Goal: Information Seeking & Learning: Learn about a topic

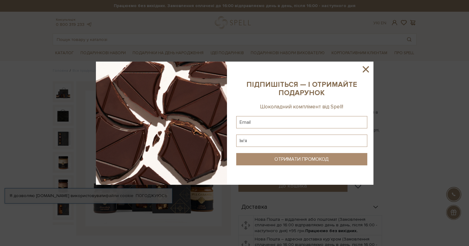
click at [368, 69] on icon at bounding box center [365, 69] width 10 height 10
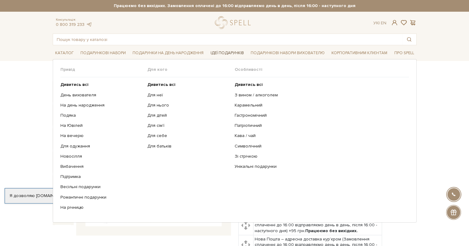
click at [237, 53] on link "Ідеї подарунків" at bounding box center [227, 53] width 38 height 10
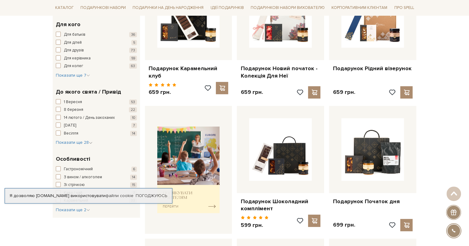
scroll to position [154, 0]
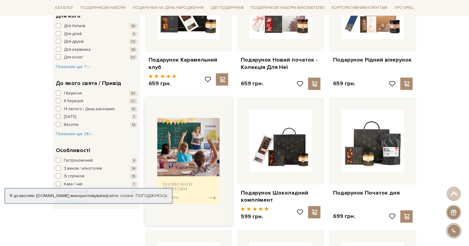
click at [197, 156] on img at bounding box center [188, 161] width 63 height 87
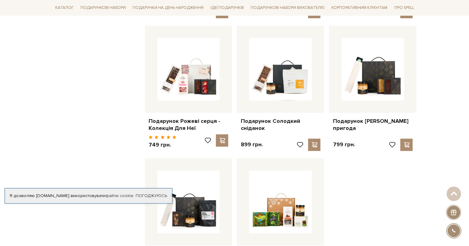
scroll to position [709, 0]
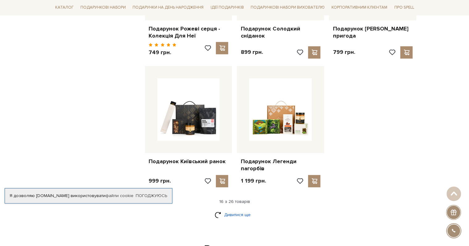
click at [242, 210] on link "Дивитися ще" at bounding box center [235, 215] width 40 height 11
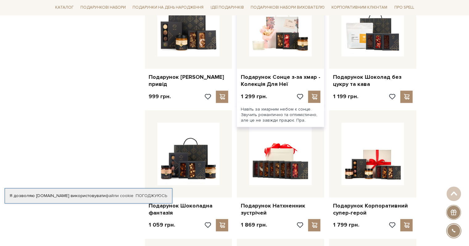
scroll to position [925, 0]
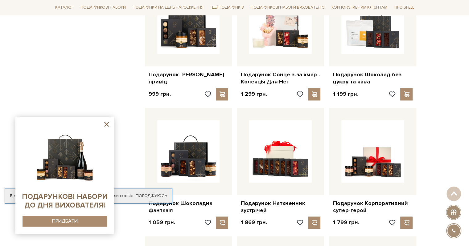
click at [106, 125] on icon at bounding box center [107, 125] width 8 height 8
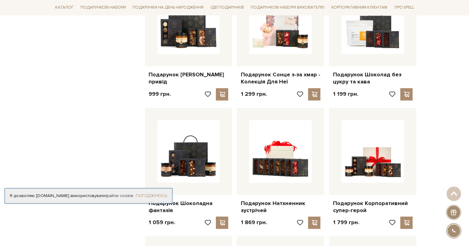
click at [153, 196] on link "Погоджуюсь" at bounding box center [151, 196] width 31 height 6
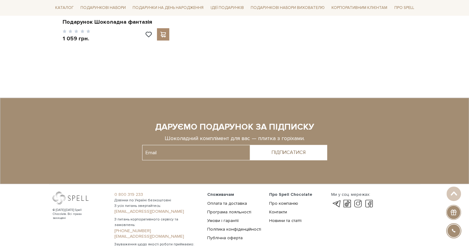
scroll to position [1449, 0]
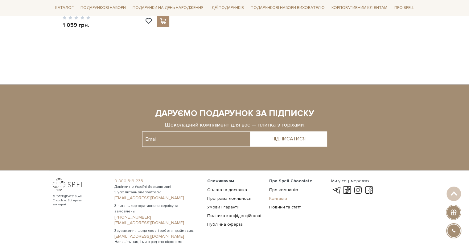
click at [278, 196] on link "Контакти" at bounding box center [278, 198] width 18 height 5
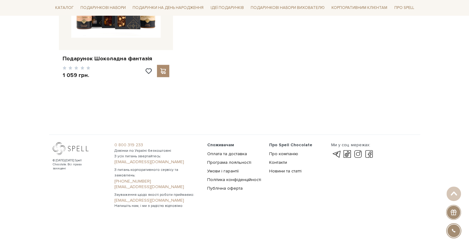
scroll to position [1384, 0]
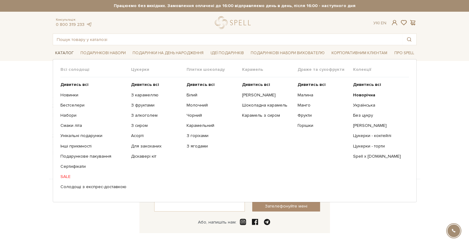
click at [65, 52] on link "Каталог" at bounding box center [64, 53] width 23 height 10
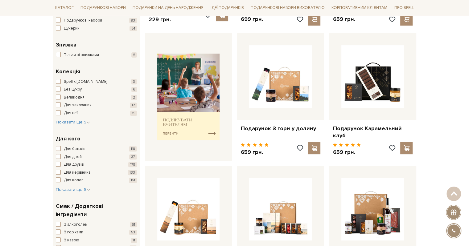
scroll to position [226, 0]
click at [185, 126] on img at bounding box center [188, 97] width 63 height 87
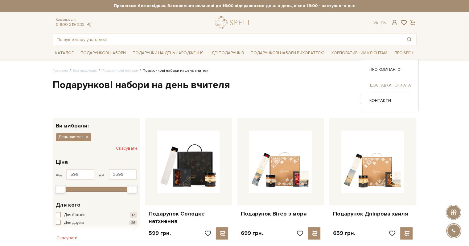
click at [394, 87] on link "Доставка і оплата" at bounding box center [390, 86] width 42 height 6
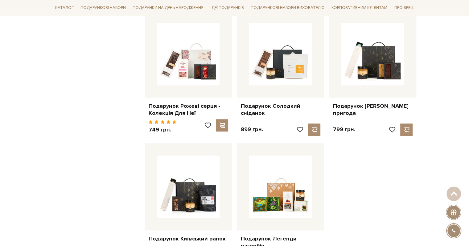
scroll to position [678, 0]
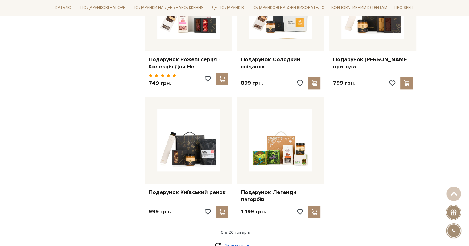
click at [246, 240] on link "Дивитися ще" at bounding box center [235, 245] width 40 height 11
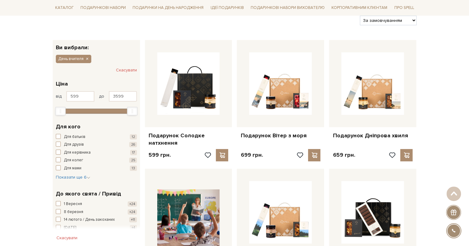
scroll to position [31, 0]
